Goal: Entertainment & Leisure: Consume media (video, audio)

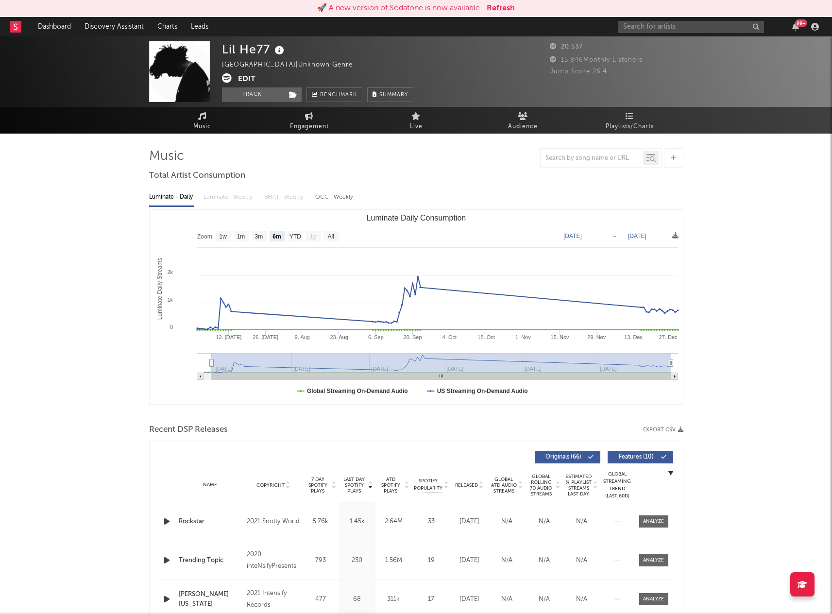
select select "6m"
drag, startPoint x: 0, startPoint y: 0, endPoint x: 678, endPoint y: 28, distance: 678.8
click at [678, 28] on input "text" at bounding box center [691, 27] width 146 height 12
type input "[PERSON_NAME]"
click at [684, 46] on div "[PERSON_NAME]" at bounding box center [705, 46] width 107 height 12
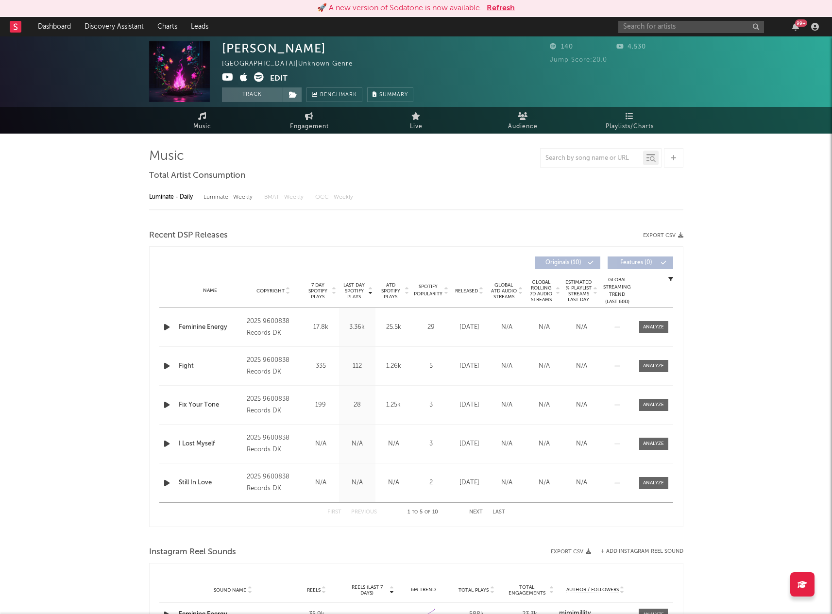
select select "1w"
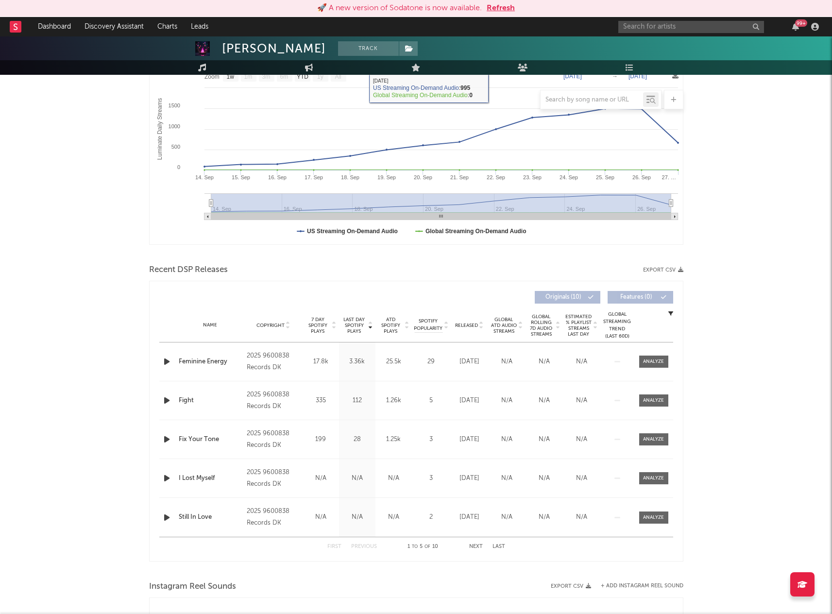
scroll to position [170, 0]
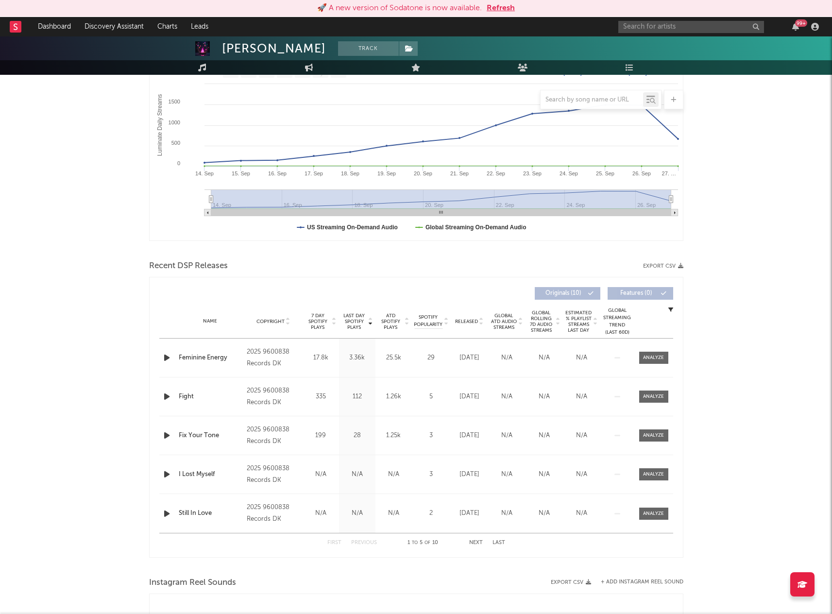
click at [165, 352] on icon "button" at bounding box center [167, 357] width 10 height 12
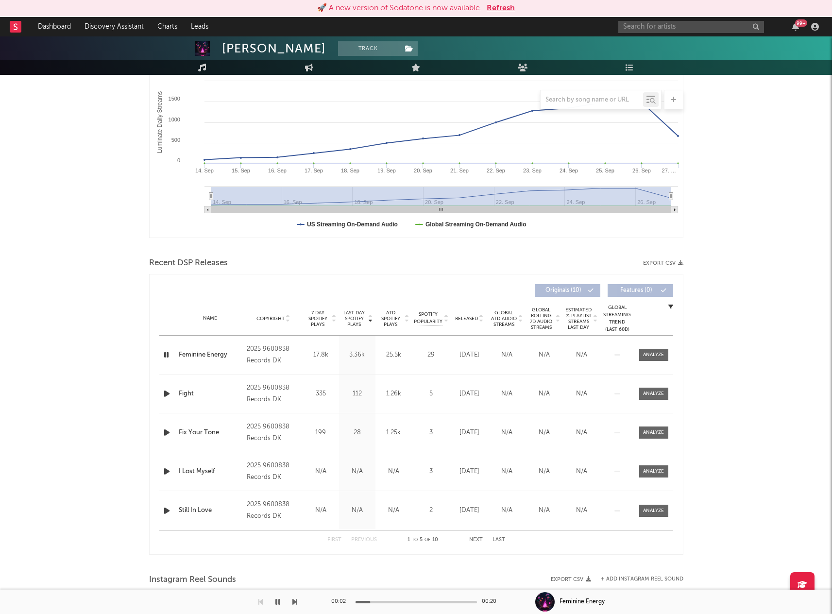
click at [385, 601] on div at bounding box center [415, 602] width 121 height 2
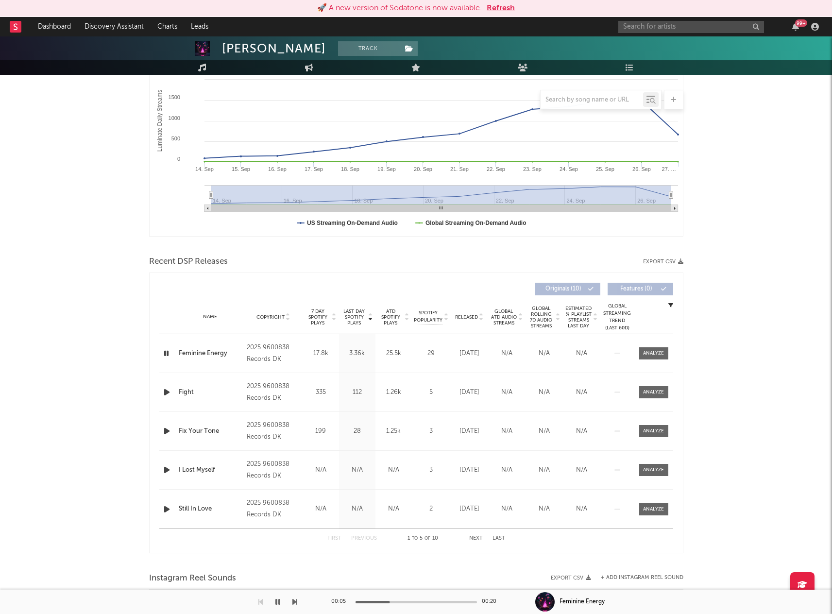
click at [411, 599] on div "00:05 00:20" at bounding box center [416, 601] width 170 height 24
click at [433, 601] on div at bounding box center [415, 602] width 121 height 2
click at [450, 601] on div at bounding box center [415, 602] width 121 height 2
click at [653, 350] on div at bounding box center [653, 353] width 21 height 7
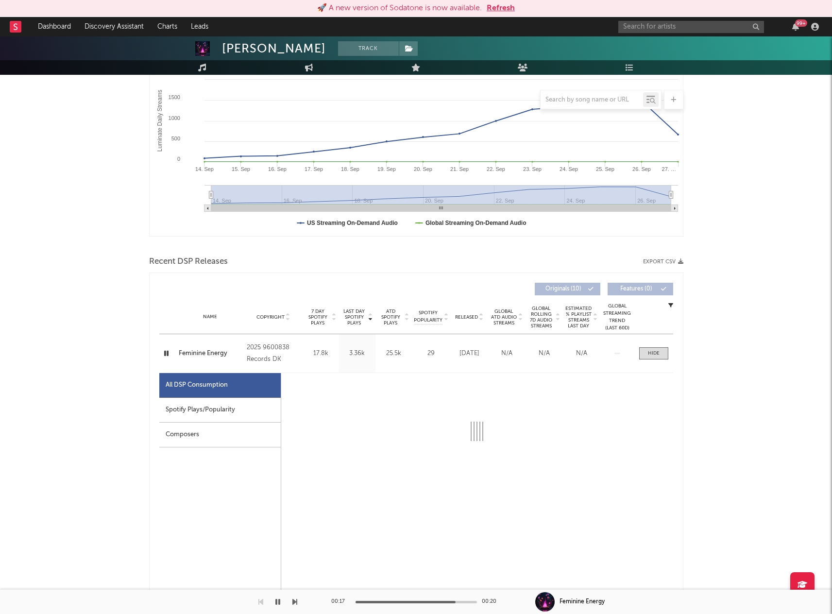
select select "1w"
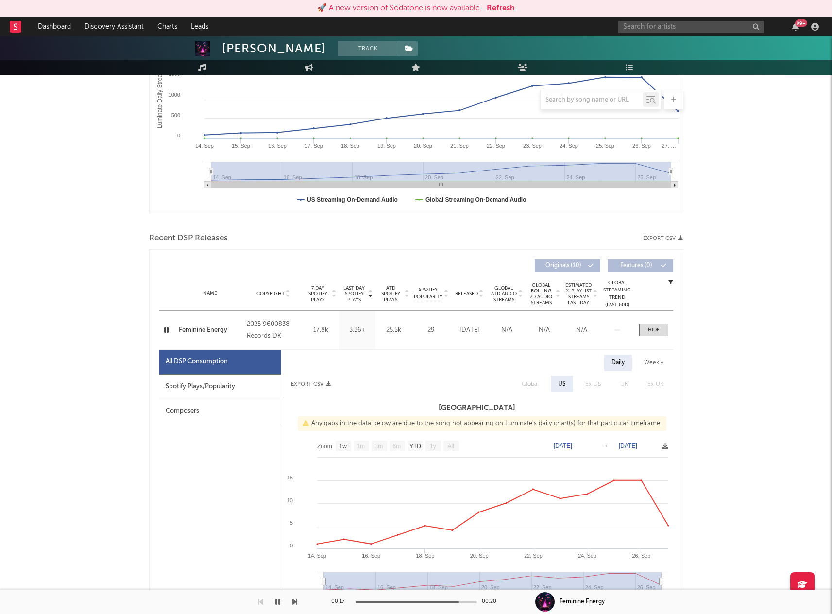
scroll to position [220, 0]
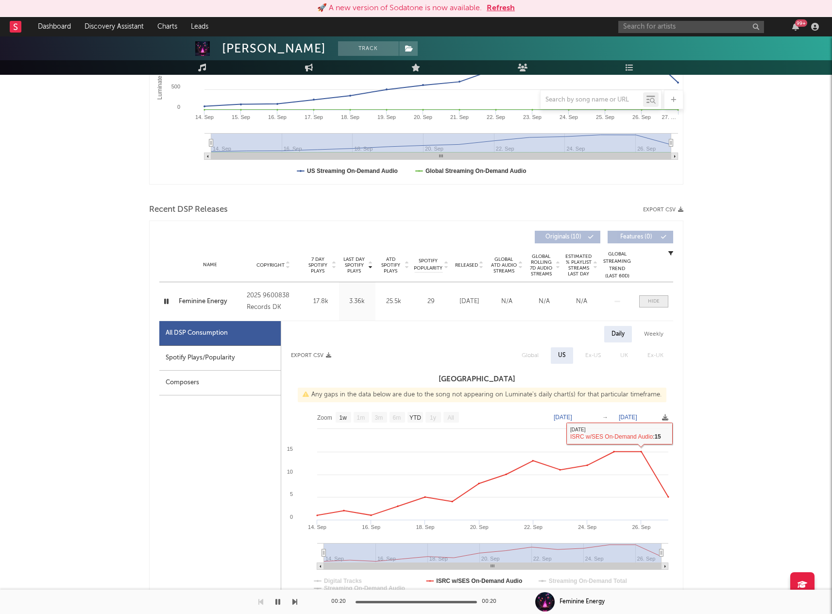
click at [649, 300] on div at bounding box center [654, 301] width 12 height 7
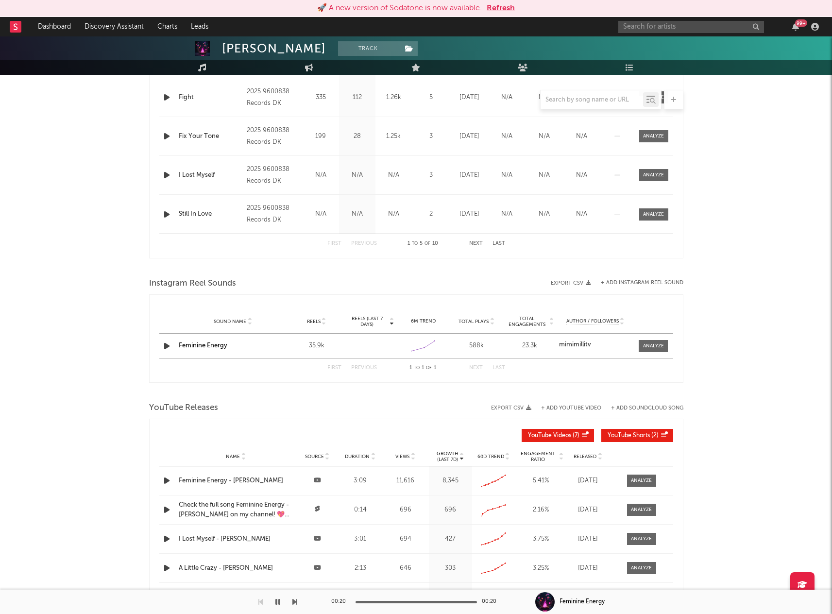
scroll to position [462, 0]
click at [166, 344] on icon "button" at bounding box center [167, 347] width 10 height 12
click at [169, 345] on icon "button" at bounding box center [166, 346] width 9 height 12
click at [168, 345] on icon "button" at bounding box center [167, 346] width 10 height 12
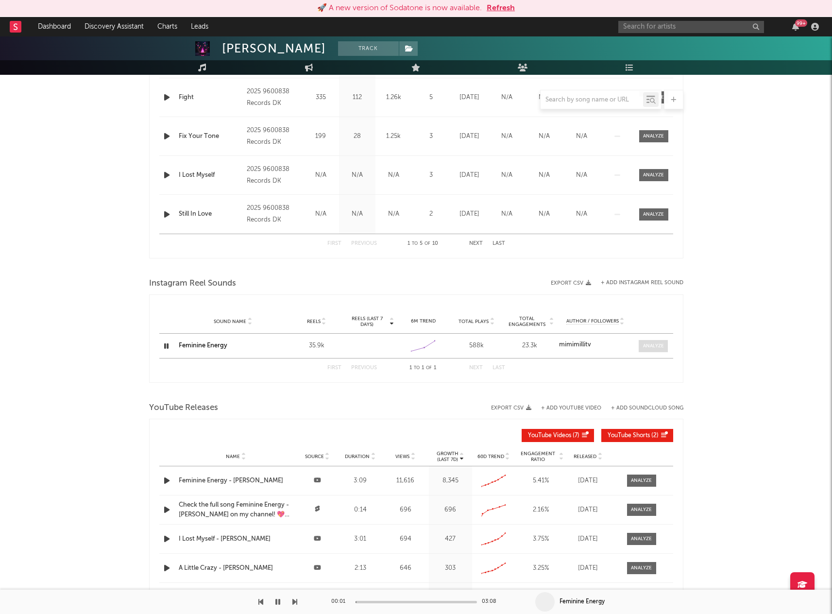
click at [657, 346] on div at bounding box center [653, 345] width 21 height 7
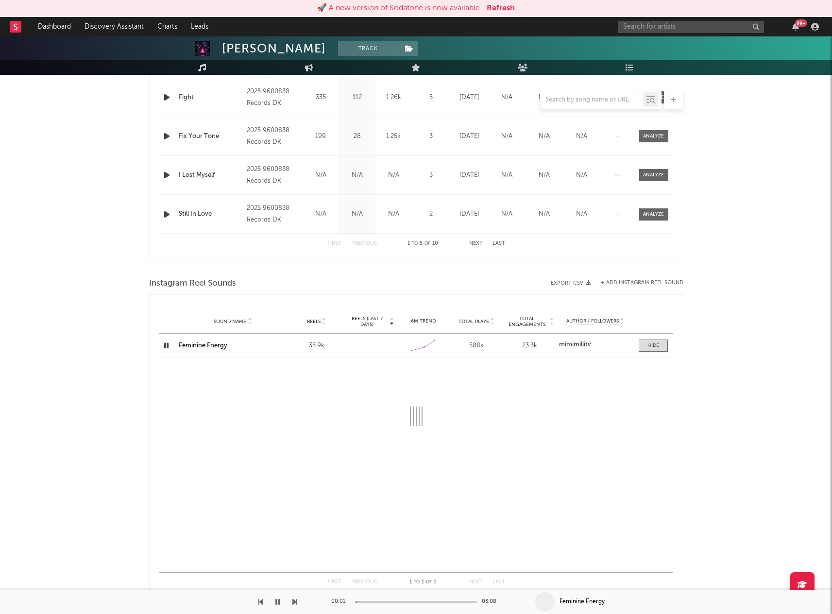
select select "1w"
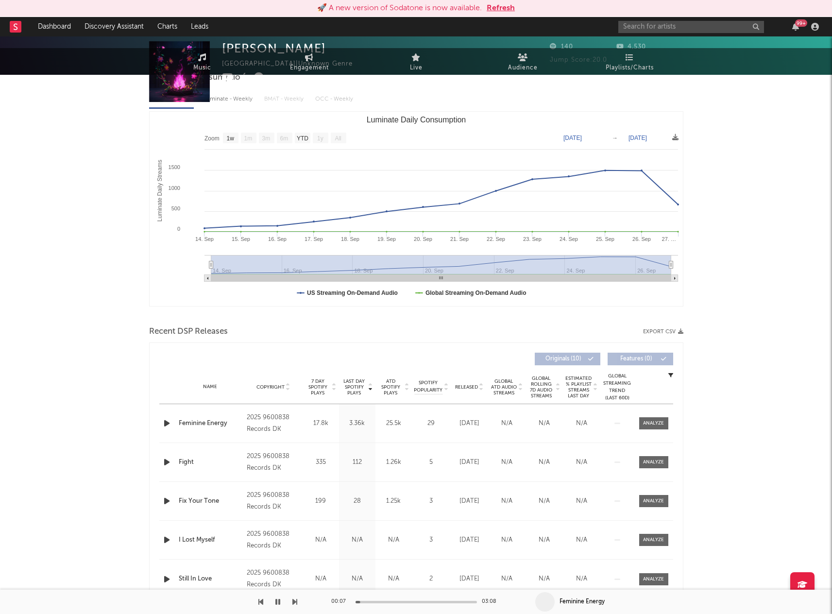
scroll to position [0, 0]
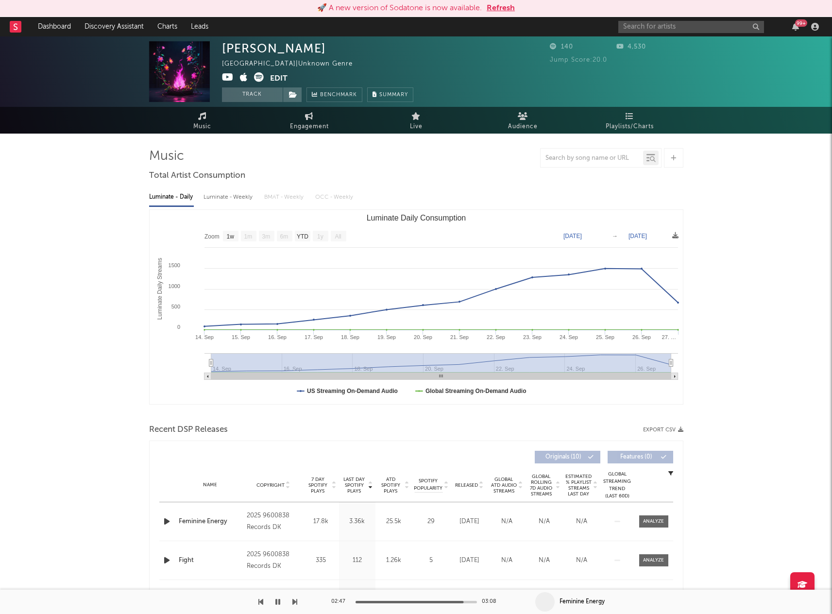
click at [277, 600] on icon "button" at bounding box center [277, 602] width 5 height 8
